Goal: Task Accomplishment & Management: Use online tool/utility

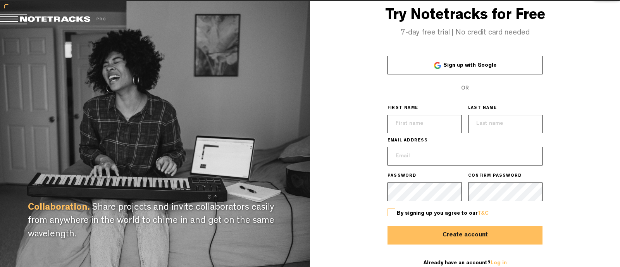
type input "[EMAIL_ADDRESS][DOMAIN_NAME]"
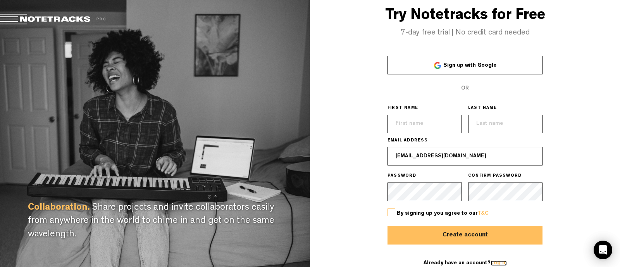
click at [498, 262] on link "Log in" at bounding box center [499, 262] width 16 height 5
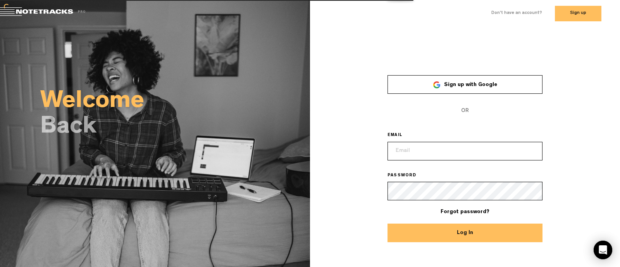
type input "[EMAIL_ADDRESS][DOMAIN_NAME]"
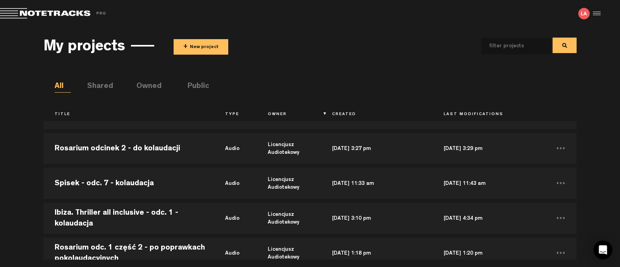
scroll to position [145, 0]
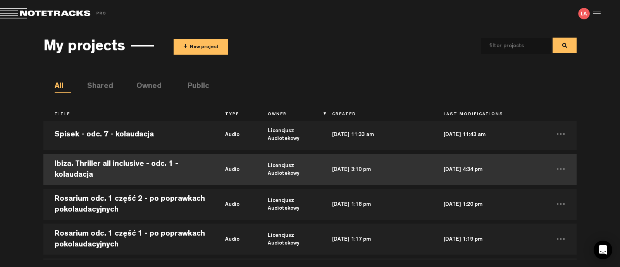
click at [123, 160] on td "Ibiza. Thriller all inclusive - odc. 1 - kolaudacja" at bounding box center [128, 169] width 170 height 35
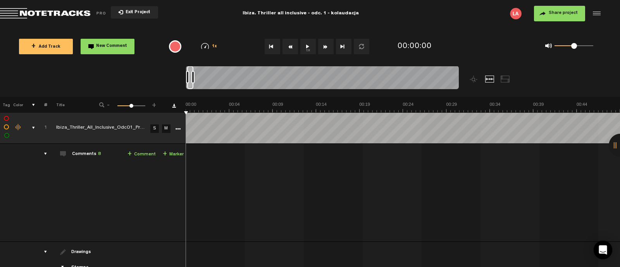
click at [310, 44] on button "1x" at bounding box center [307, 46] width 15 height 15
click at [45, 153] on div "comments" at bounding box center [42, 154] width 12 height 8
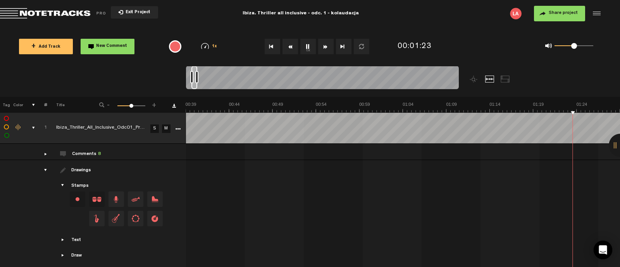
click at [98, 152] on span "8" at bounding box center [99, 154] width 3 height 5
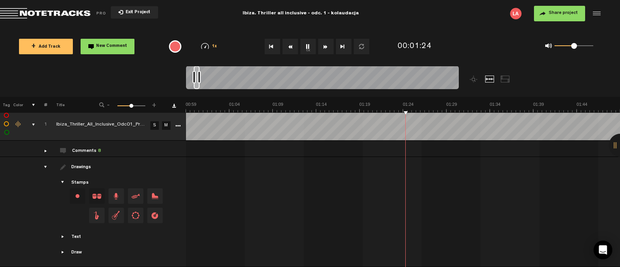
scroll to position [7, 0]
click at [62, 148] on span at bounding box center [63, 151] width 6 height 6
click at [46, 147] on div "comments" at bounding box center [42, 151] width 12 height 8
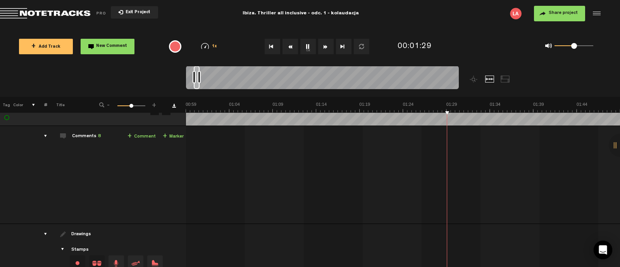
scroll to position [0, 0]
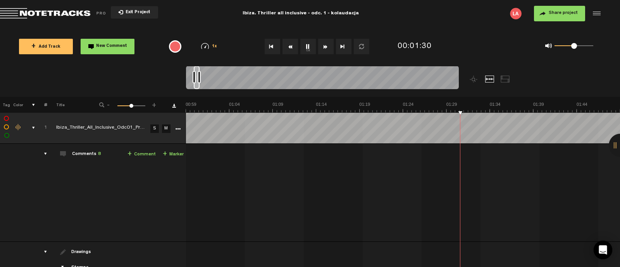
click at [620, 146] on div at bounding box center [620, 145] width 23 height 23
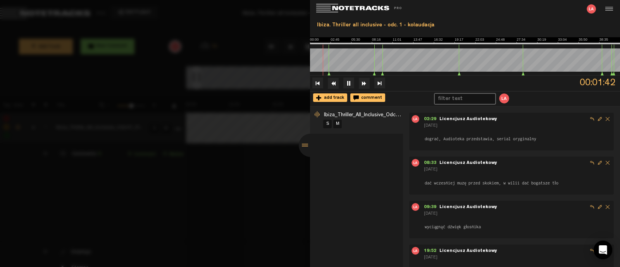
click at [307, 145] on div at bounding box center [310, 145] width 23 height 23
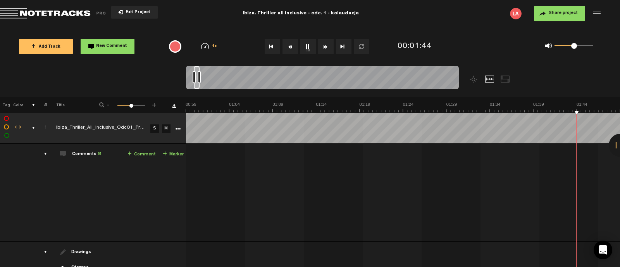
scroll to position [0, 695]
click at [615, 147] on div at bounding box center [620, 145] width 23 height 23
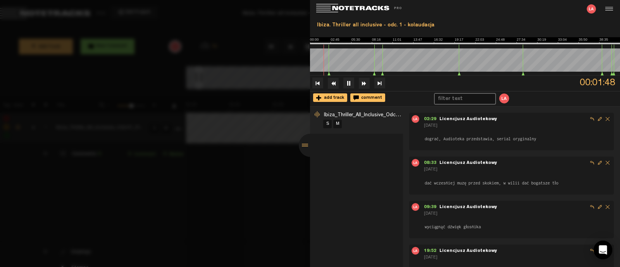
click at [303, 144] on div at bounding box center [310, 145] width 23 height 23
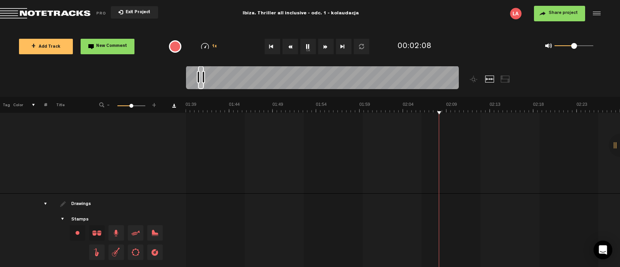
scroll to position [0, 0]
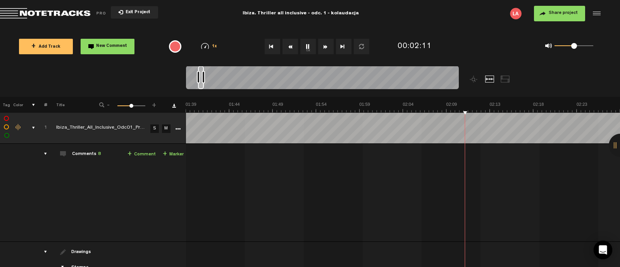
click at [615, 143] on div at bounding box center [620, 145] width 23 height 23
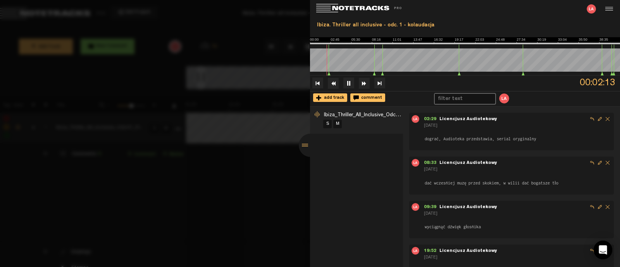
click at [299, 147] on div at bounding box center [310, 145] width 23 height 23
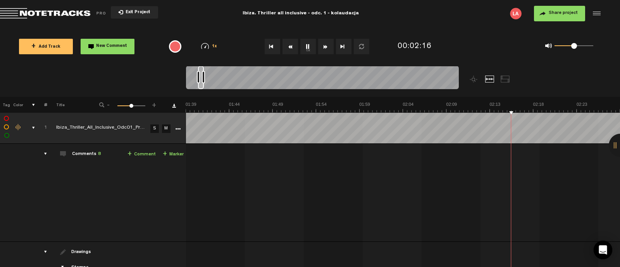
click at [614, 145] on div at bounding box center [620, 145] width 23 height 23
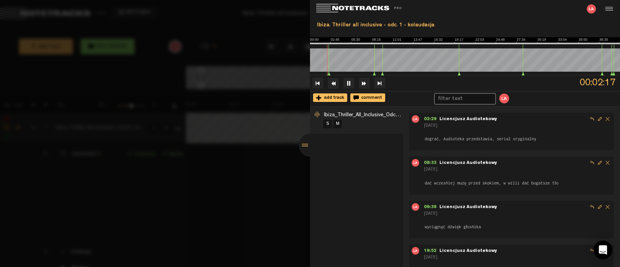
click at [304, 146] on div at bounding box center [310, 145] width 23 height 23
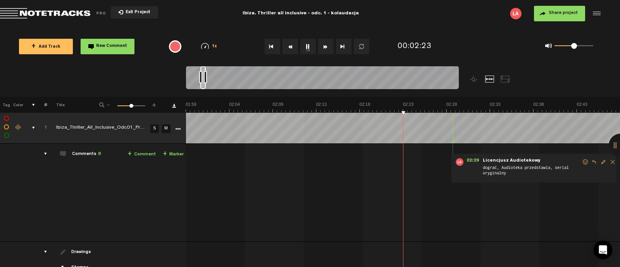
scroll to position [0, 1042]
click at [616, 140] on div at bounding box center [620, 145] width 23 height 23
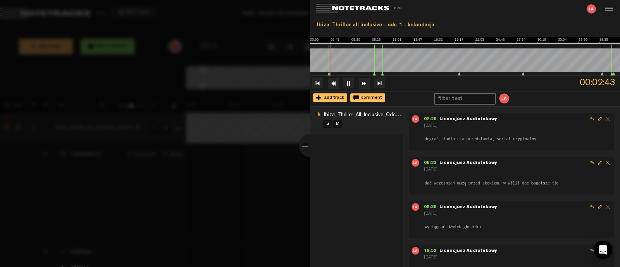
scroll to position [0, 1216]
click at [306, 146] on div at bounding box center [310, 145] width 23 height 23
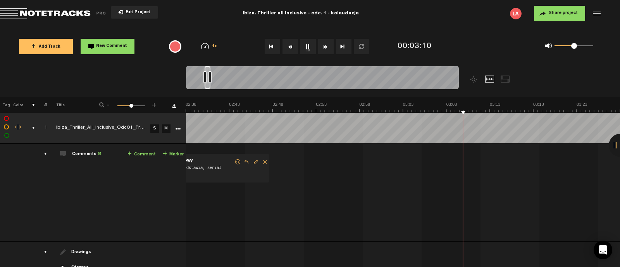
scroll to position [0, 1390]
click at [619, 146] on div at bounding box center [620, 145] width 23 height 23
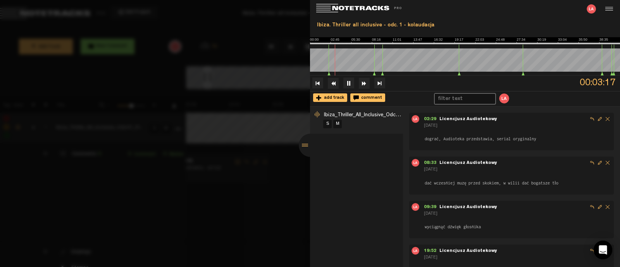
click at [307, 147] on div at bounding box center [310, 145] width 23 height 23
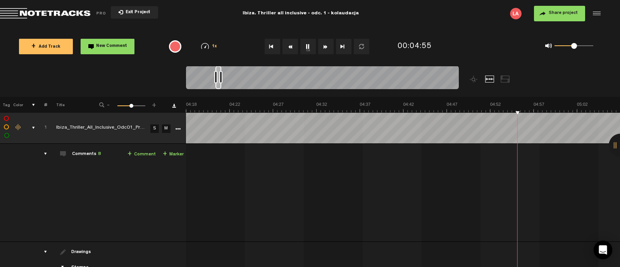
scroll to position [0, 2258]
click at [615, 147] on div at bounding box center [620, 145] width 23 height 23
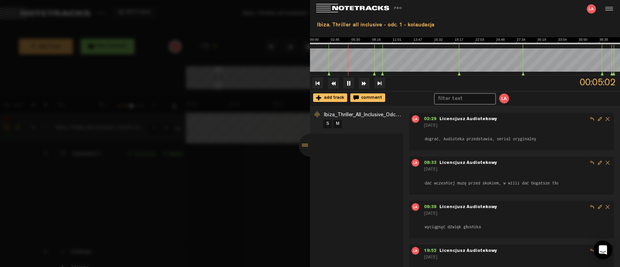
click at [306, 148] on div at bounding box center [310, 145] width 23 height 23
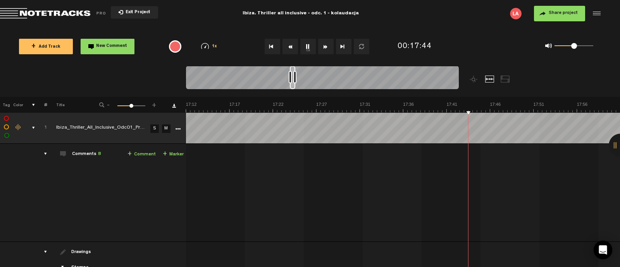
scroll to position [0, 9034]
click at [610, 145] on div at bounding box center [620, 145] width 23 height 23
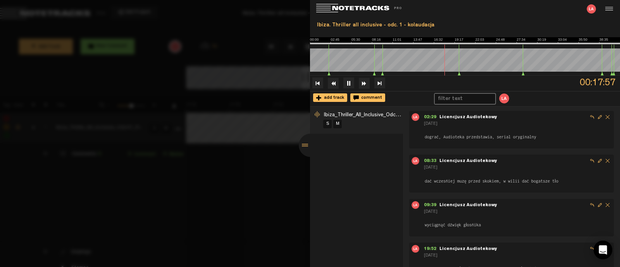
scroll to position [0, 0]
click at [307, 146] on div at bounding box center [310, 145] width 23 height 23
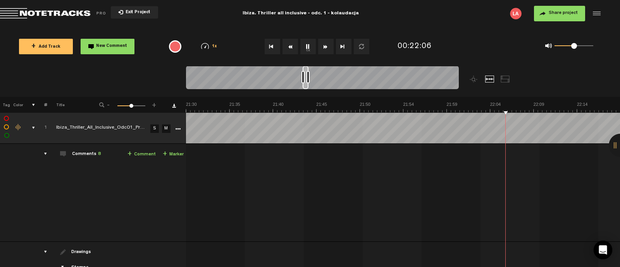
scroll to position [0, 11293]
click at [313, 43] on button "1x" at bounding box center [307, 46] width 15 height 15
click at [341, 183] on td "1 Ibiza_Thriller_All_Inclusive_Odc01_Prev_V3 S M Ibiza_Thriller_All_Inclusive_O…" at bounding box center [403, 193] width 434 height 98
click at [309, 49] on button "1x" at bounding box center [307, 46] width 15 height 15
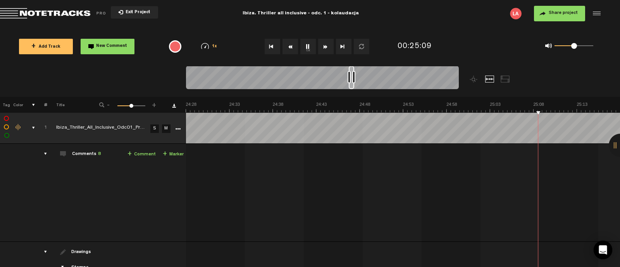
click at [310, 44] on button "1x" at bounding box center [307, 46] width 15 height 15
